Goal: Transaction & Acquisition: Purchase product/service

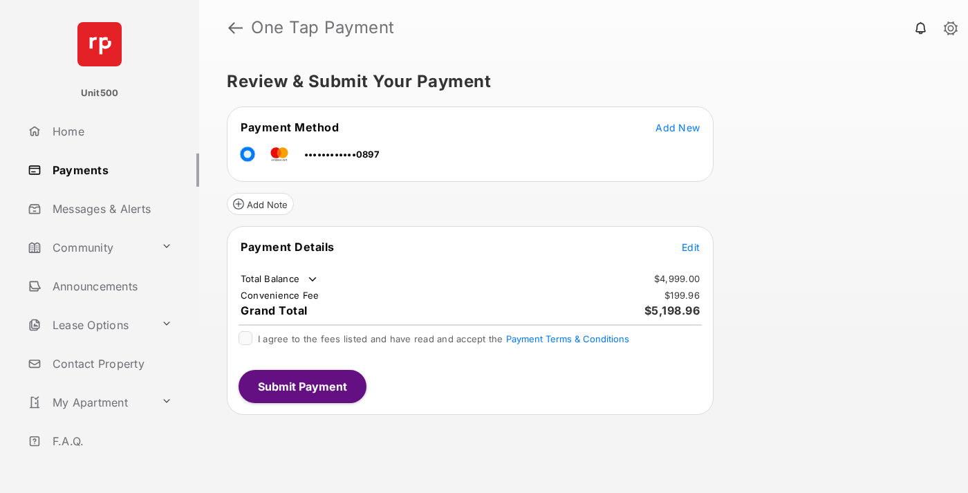
click at [691, 247] on span "Edit" at bounding box center [691, 247] width 18 height 12
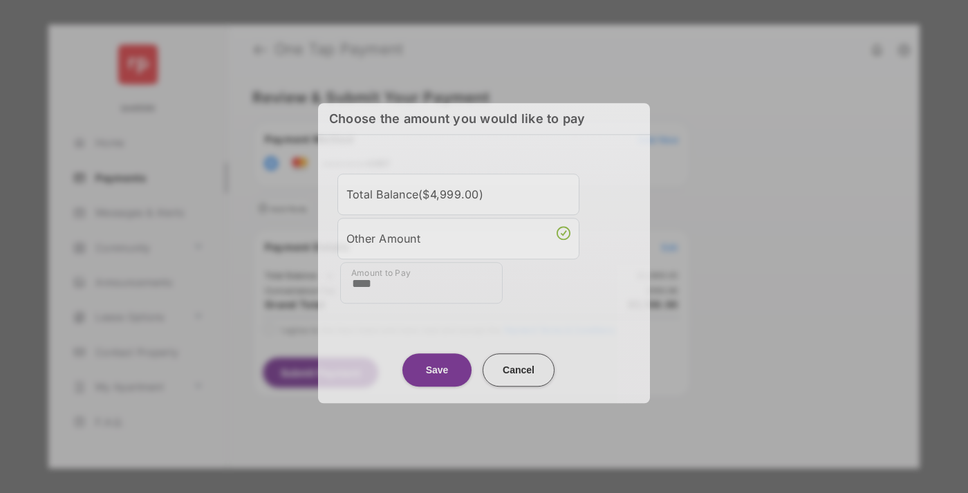
type input "****"
click at [437, 369] on button "Save" at bounding box center [436, 369] width 69 height 33
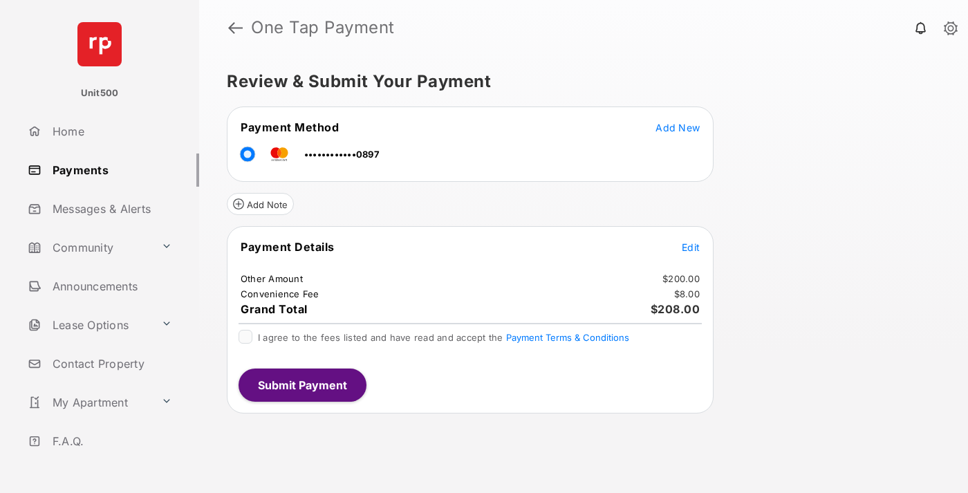
click at [691, 247] on span "Edit" at bounding box center [691, 247] width 18 height 12
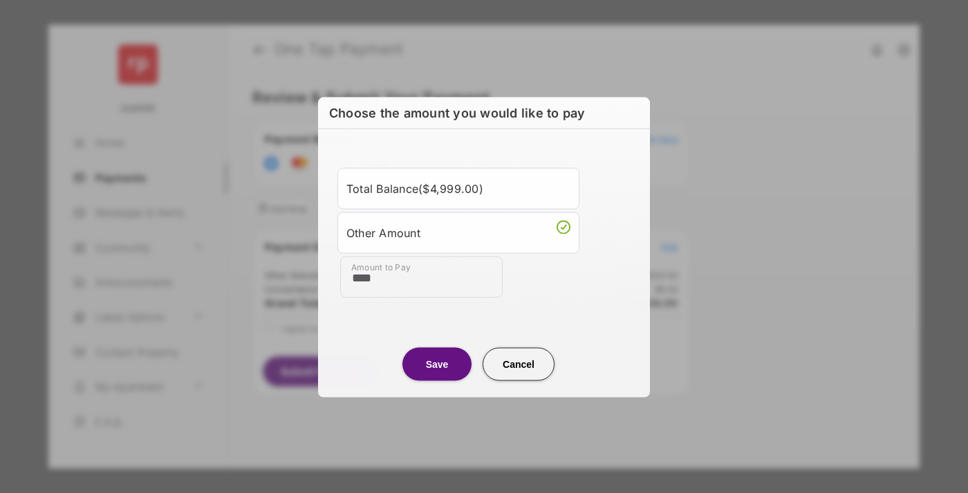
click at [437, 363] on button "Save" at bounding box center [436, 363] width 69 height 33
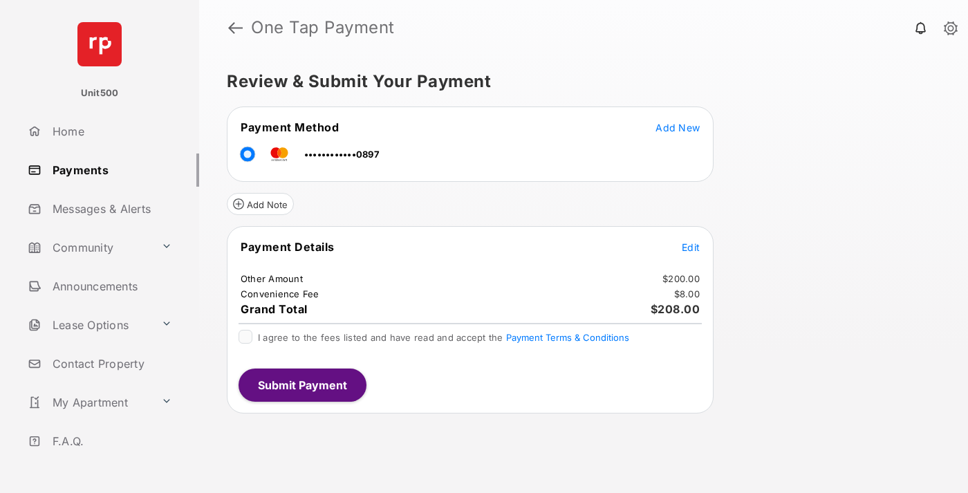
click at [301, 384] on button "Submit Payment" at bounding box center [303, 385] width 128 height 33
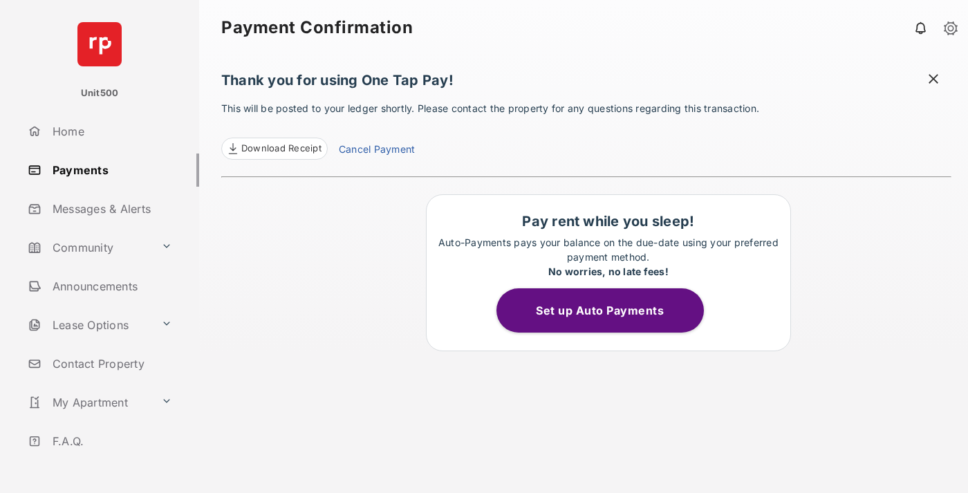
click at [274, 149] on span "Download Receipt" at bounding box center [281, 149] width 80 height 14
click at [933, 80] on span at bounding box center [933, 80] width 14 height 17
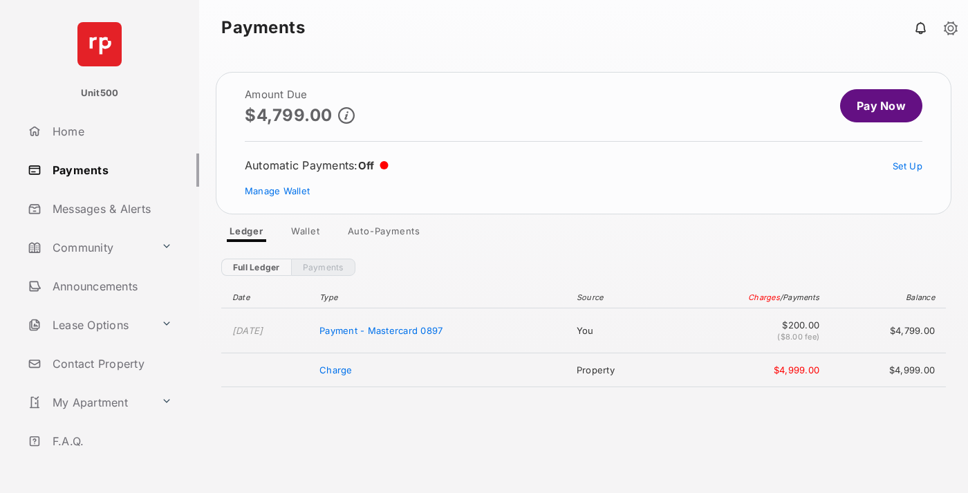
click at [277, 191] on link "Manage Wallet" at bounding box center [277, 190] width 65 height 11
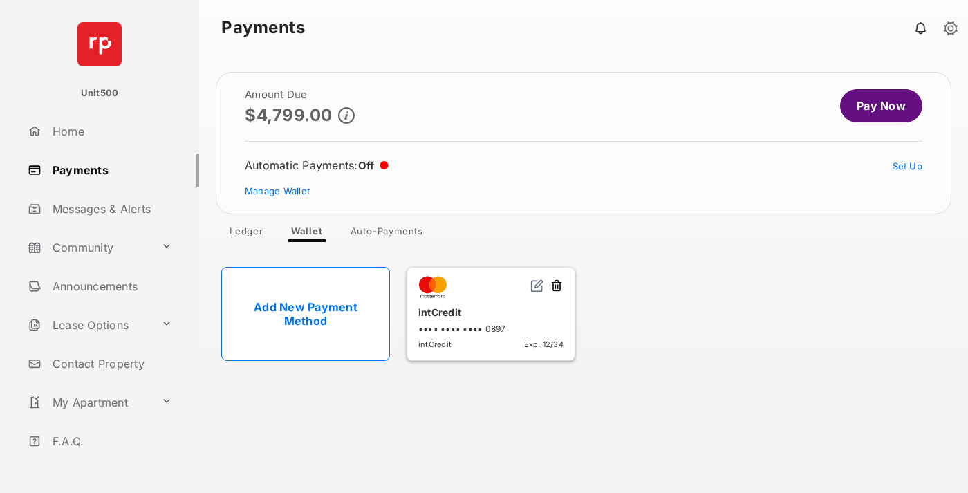
click at [557, 286] on button at bounding box center [557, 287] width 14 height 16
